Goal: Information Seeking & Learning: Check status

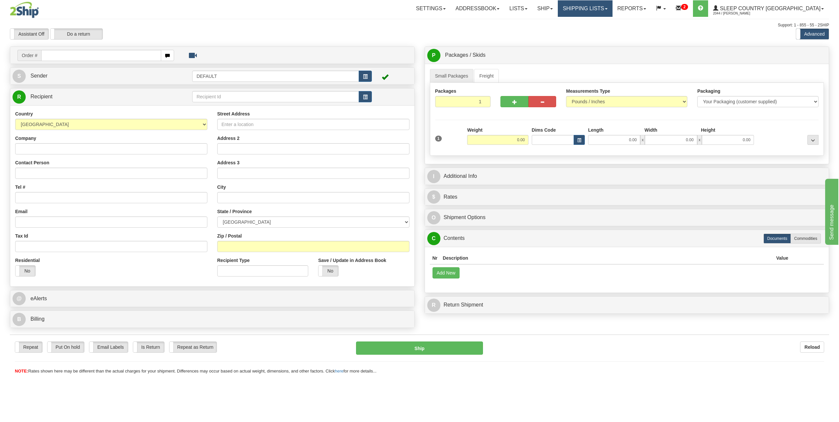
click at [609, 11] on link "Shipping lists" at bounding box center [585, 8] width 54 height 16
click at [610, 27] on link "Search Shipment History" at bounding box center [580, 31] width 64 height 9
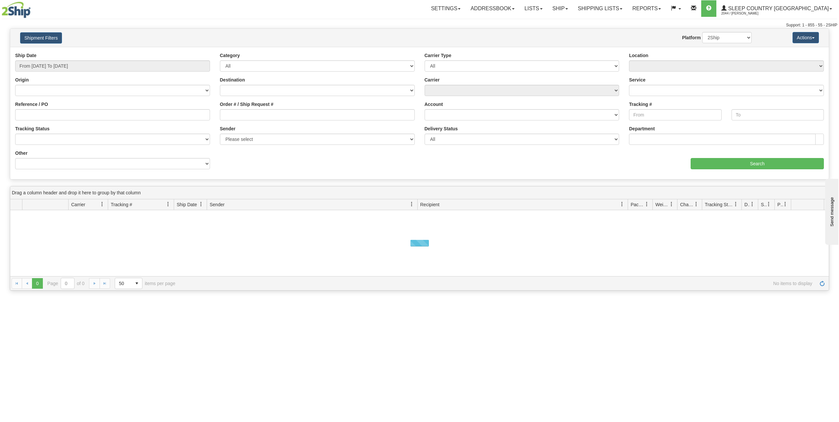
drag, startPoint x: 55, startPoint y: 59, endPoint x: 63, endPoint y: 65, distance: 9.2
click at [56, 60] on div "Ship Date From 09/19/2025 To 09/20/2025" at bounding box center [112, 61] width 195 height 19
click at [63, 65] on input "From 09/19/2025 To 09/20/2025" at bounding box center [112, 65] width 195 height 11
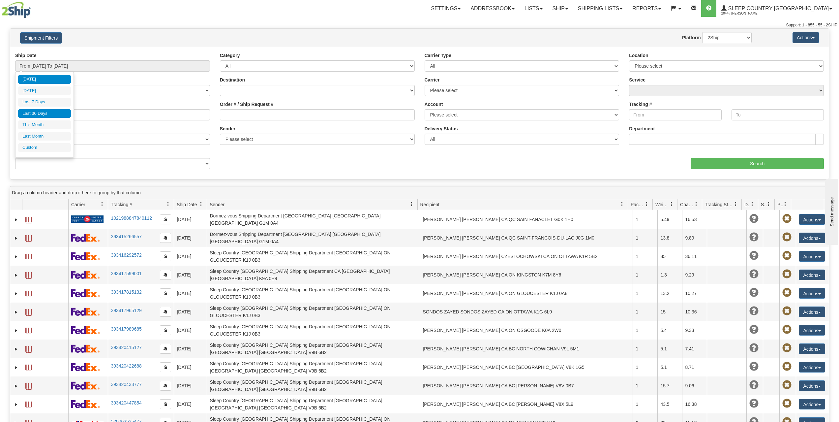
click at [42, 112] on li "Last 30 Days" at bounding box center [44, 113] width 53 height 9
type input "From 08/22/2025 To 09/20/2025"
click at [49, 64] on input "From 08/22/2025 To 09/20/2025" at bounding box center [112, 65] width 195 height 11
type input "09/19/2025"
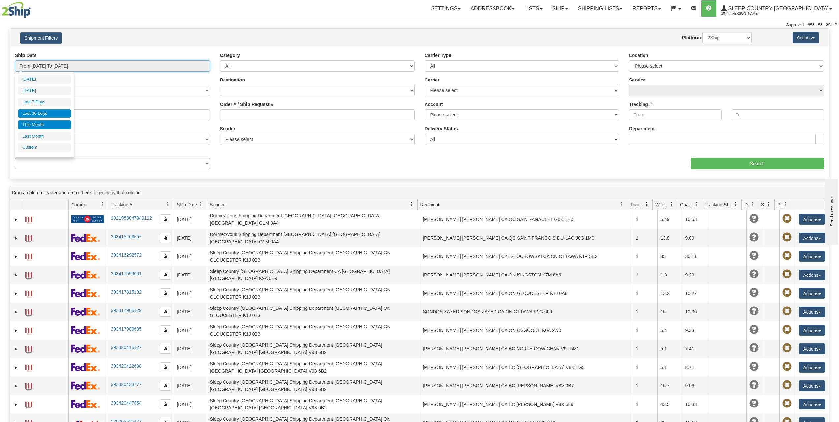
type input "09/14/2025"
type input "[DATE]"
type input "09/01/2025"
type input "09/30/2025"
type input "08/01/2025"
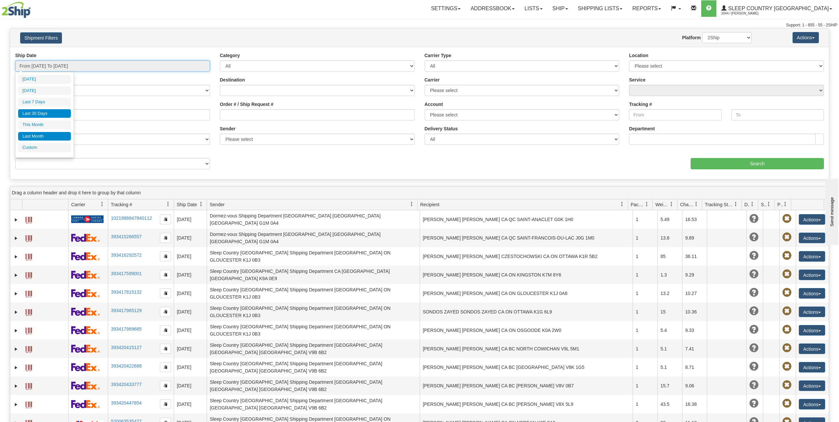
type input "08/31/2025"
type input "08/22/2025"
type input "[DATE]"
click at [37, 147] on li "Custom" at bounding box center [44, 147] width 53 height 9
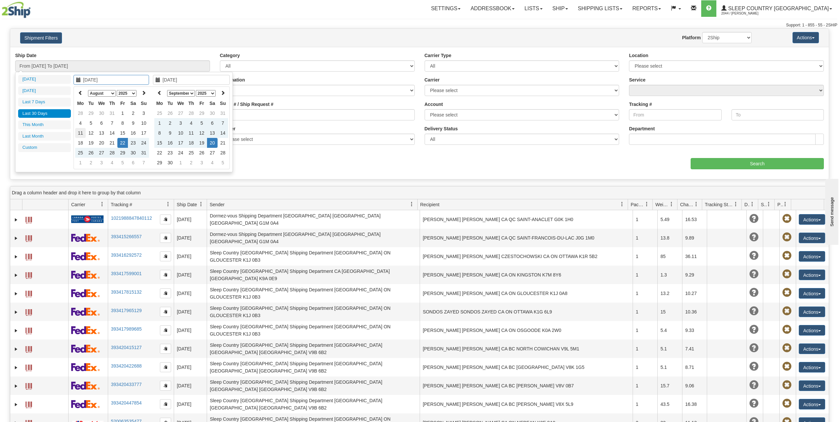
type input "08/01/2025"
type input "08/31/2025"
type input "08/11/2025"
type input "[DATE]"
click at [98, 91] on select "January February March April May June July August September October November De…" at bounding box center [102, 93] width 28 height 7
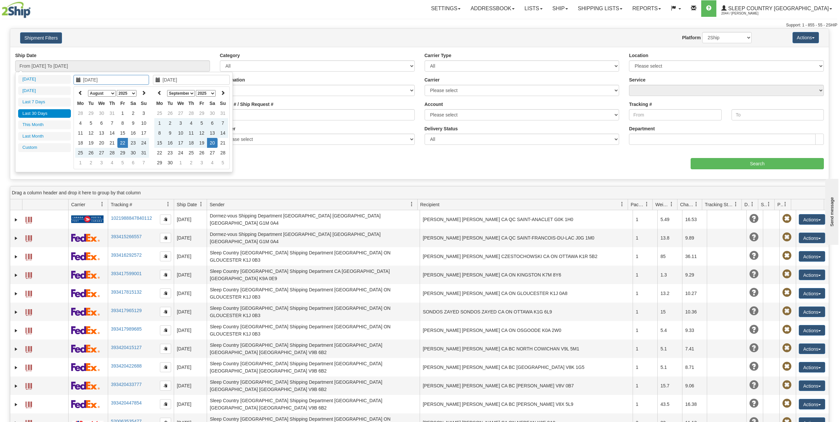
click at [122, 93] on select "1975 1976 1977 1978 1979 1980 1981 1982 1983 1984 1985 1986 1987 1988 1989 1990…" at bounding box center [127, 93] width 20 height 7
type input "08/10/2007"
click at [121, 121] on td "10" at bounding box center [122, 123] width 11 height 10
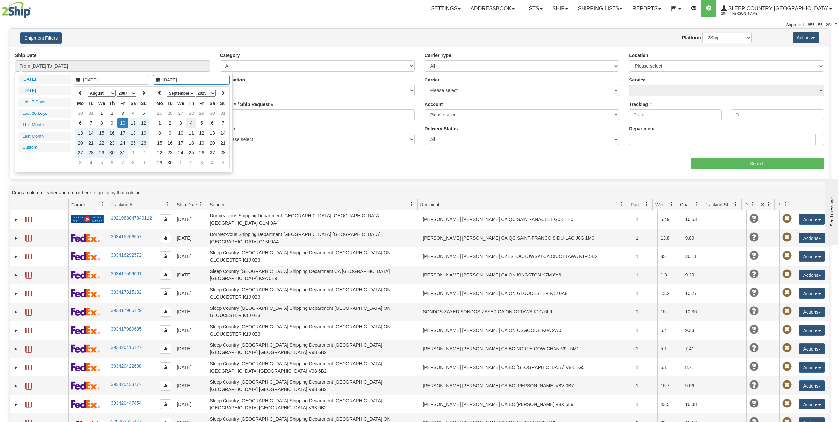
type input "09/04/2025"
click at [193, 121] on td "4" at bounding box center [191, 123] width 11 height 10
type input "From 08/10/2007 To 09/04/2025"
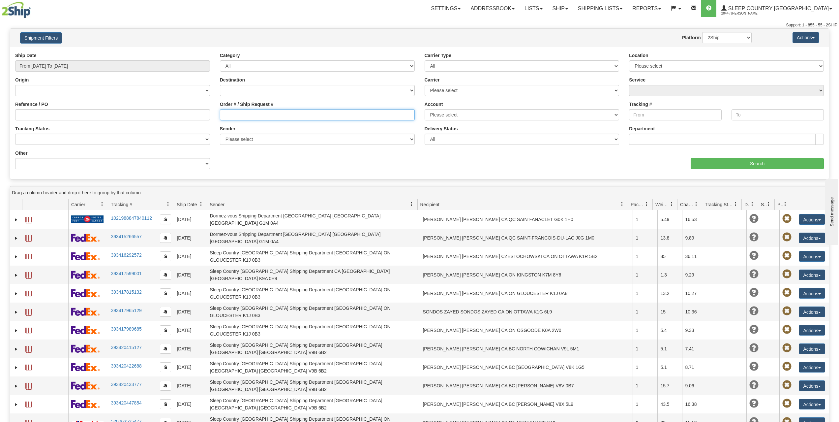
click at [234, 115] on input "Order # / Ship Request #" at bounding box center [317, 114] width 195 height 11
paste input "0059011000391"
type input "0059011000391"
click at [734, 163] on input "Search" at bounding box center [757, 163] width 133 height 11
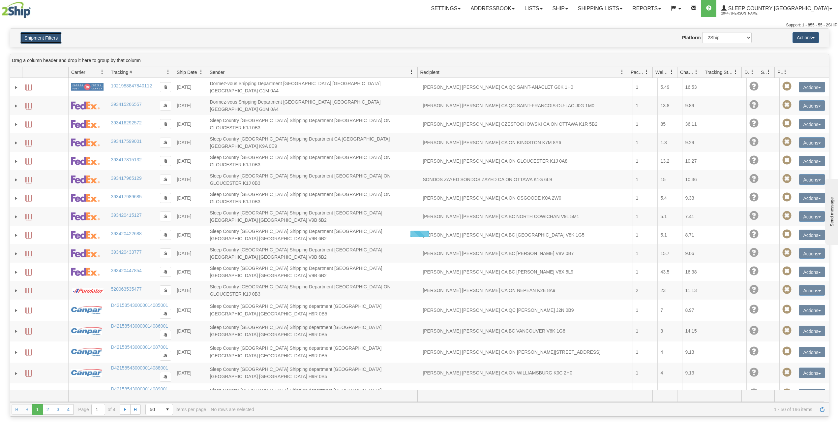
click at [41, 40] on button "Shipment Filters" at bounding box center [41, 37] width 42 height 11
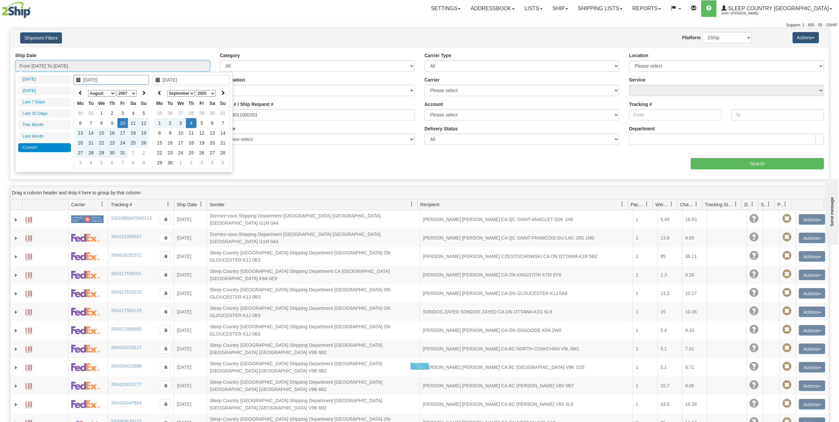
click at [62, 64] on input "From 08/10/2007 To 09/04/2025" at bounding box center [112, 65] width 195 height 11
type input "[DATE]"
type input "09/19/2025"
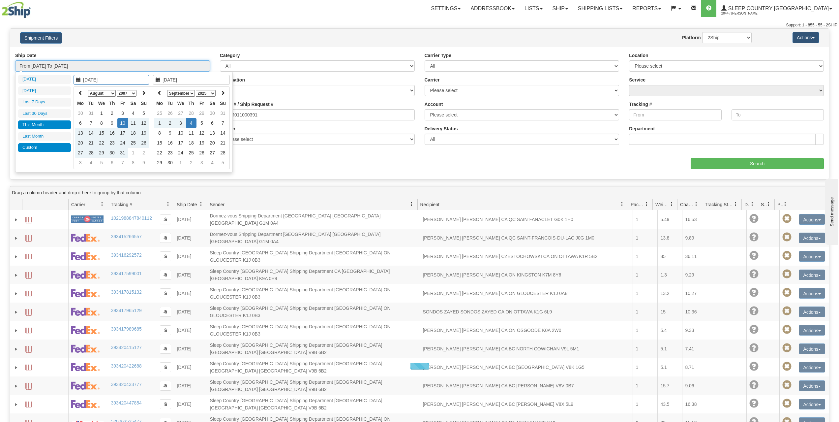
type input "09/14/2025"
type input "[DATE]"
type input "08/22/2025"
type input "[DATE]"
type input "08/10/2007"
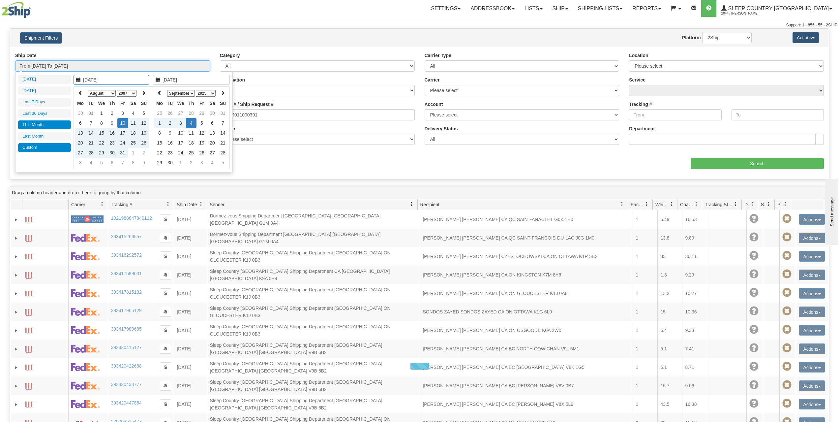
type input "09/04/2025"
type input "09/01/2025"
type input "09/30/2025"
type input "08/10/2007"
type input "09/04/2025"
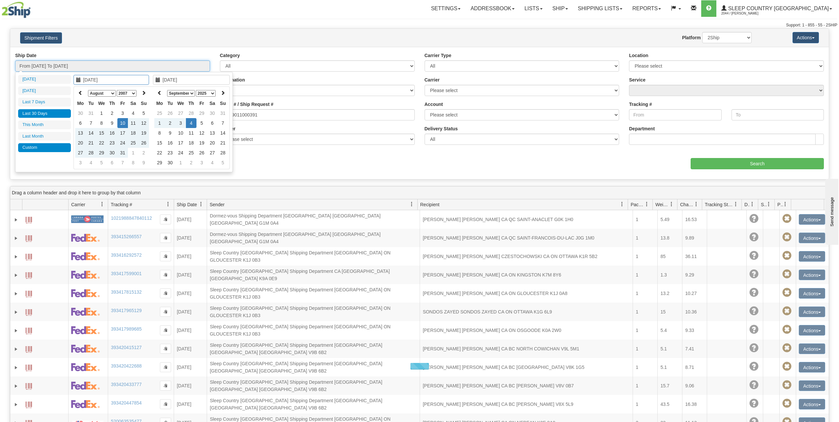
type input "08/22/2025"
type input "[DATE]"
click at [55, 114] on li "Last 30 Days" at bounding box center [44, 113] width 53 height 9
type input "From 08/22/2025 To 09/20/2025"
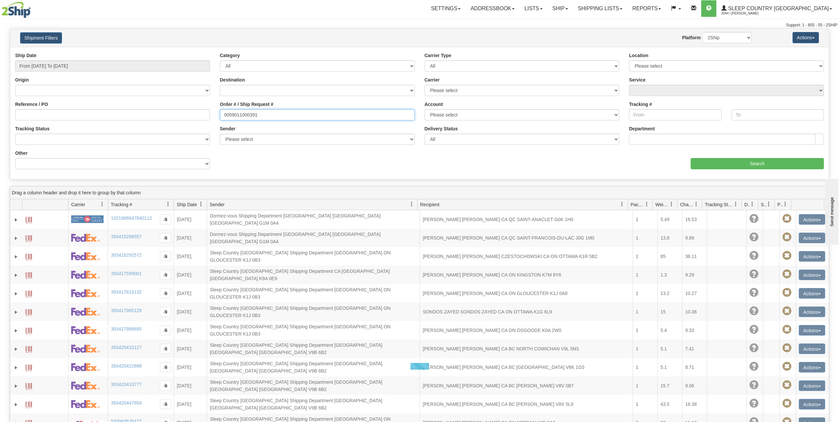
click at [274, 117] on input "0059011000391" at bounding box center [317, 114] width 195 height 11
click at [743, 165] on input "Search" at bounding box center [757, 163] width 133 height 11
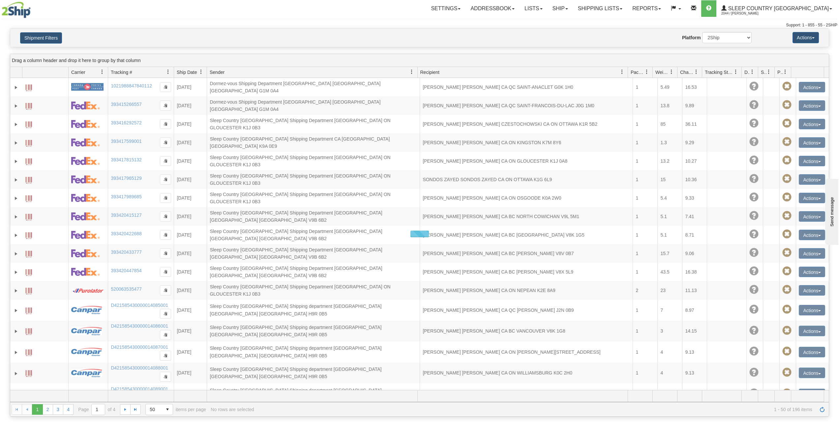
click at [127, 35] on h4 "Shipment Filters" at bounding box center [82, 38] width 135 height 12
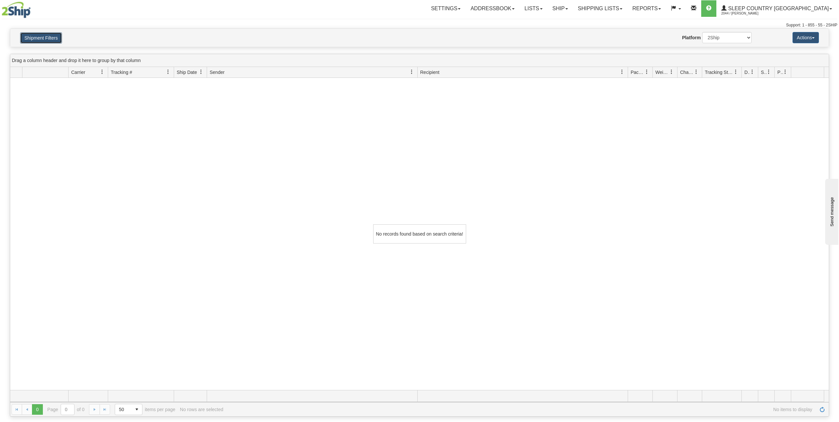
click at [48, 39] on button "Shipment Filters" at bounding box center [41, 37] width 42 height 11
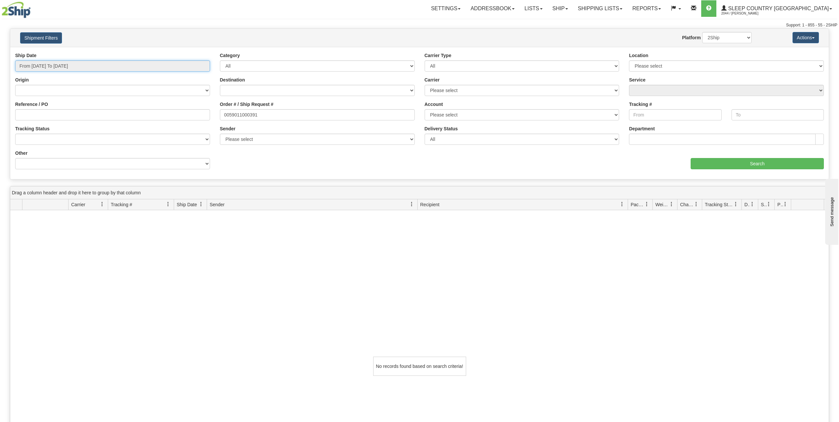
click at [80, 63] on input "From 08/22/2025 To 09/20/2025" at bounding box center [112, 65] width 195 height 11
click at [30, 141] on ul "Today Yesterday Last 7 Days Last 30 Days This Month Last Month Custom" at bounding box center [44, 113] width 53 height 77
click at [34, 148] on li "Custom" at bounding box center [44, 147] width 53 height 9
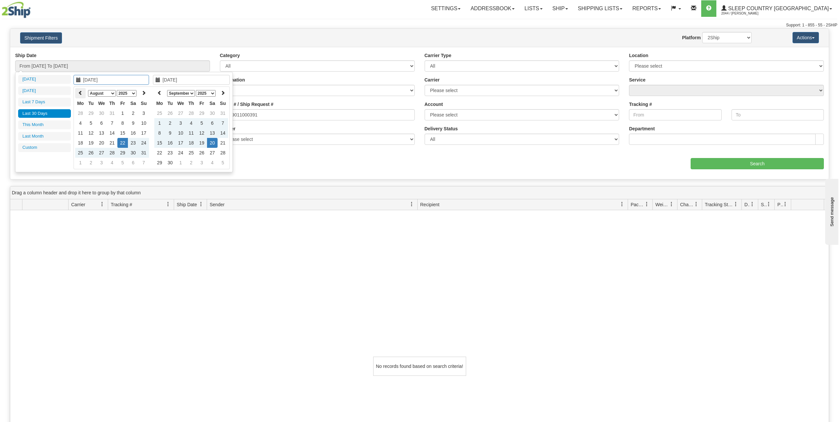
click at [83, 94] on th at bounding box center [80, 93] width 11 height 10
type input "07/01/2025"
click at [93, 112] on td "1" at bounding box center [91, 113] width 11 height 10
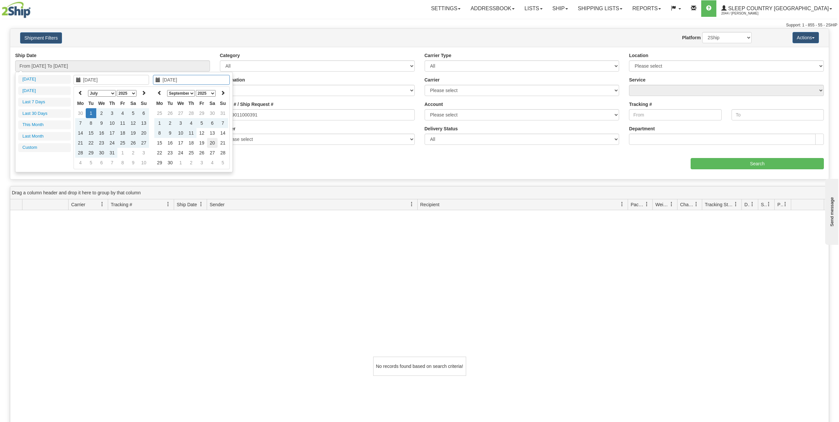
type input "[DATE]"
click at [214, 143] on td "20" at bounding box center [212, 143] width 11 height 10
type input "From 07/01/2025 To 09/20/2025"
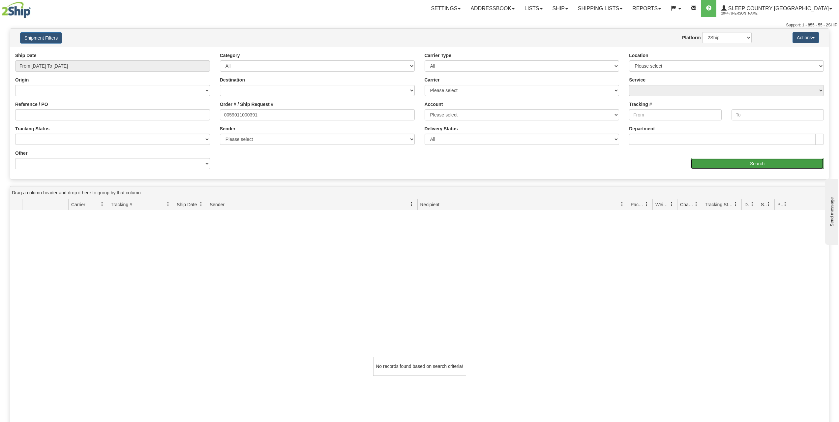
click at [709, 162] on input "Search" at bounding box center [757, 163] width 133 height 11
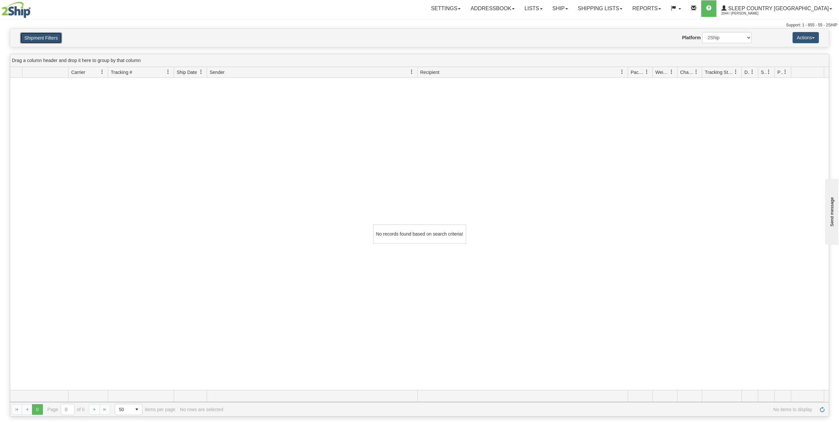
click at [43, 35] on button "Shipment Filters" at bounding box center [41, 37] width 42 height 11
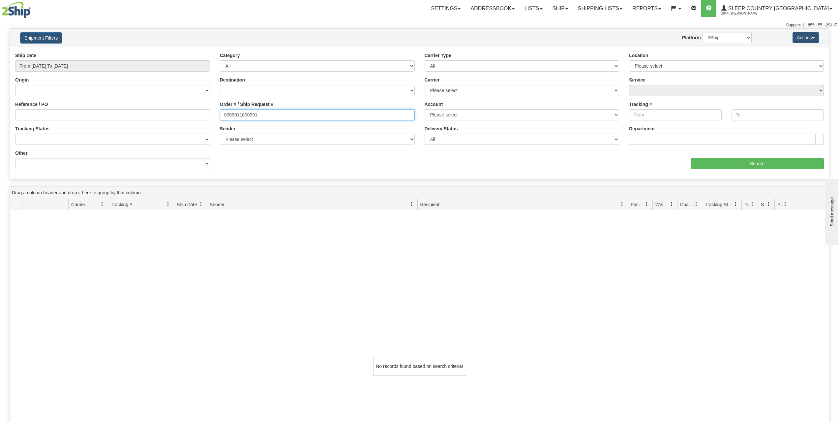
click at [271, 119] on input "0059011000391" at bounding box center [317, 114] width 195 height 11
type input "59011000391"
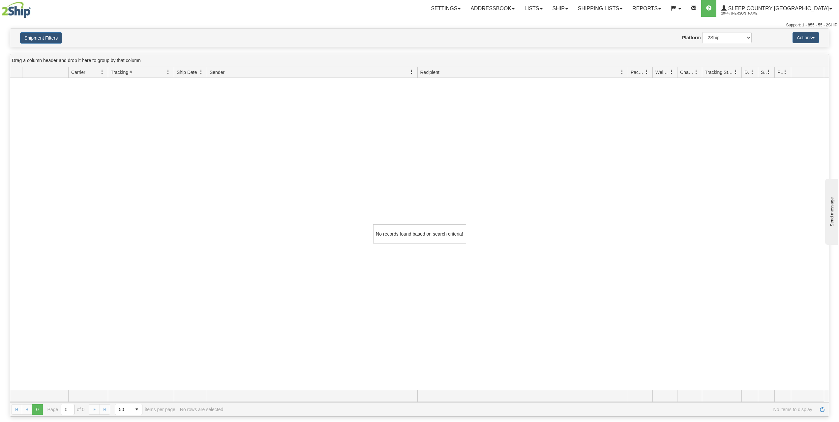
click at [293, 39] on div "Website Agent Nothing selected Client User Platform 2Ship Imported" at bounding box center [453, 37] width 607 height 11
